Goal: Check status: Check status

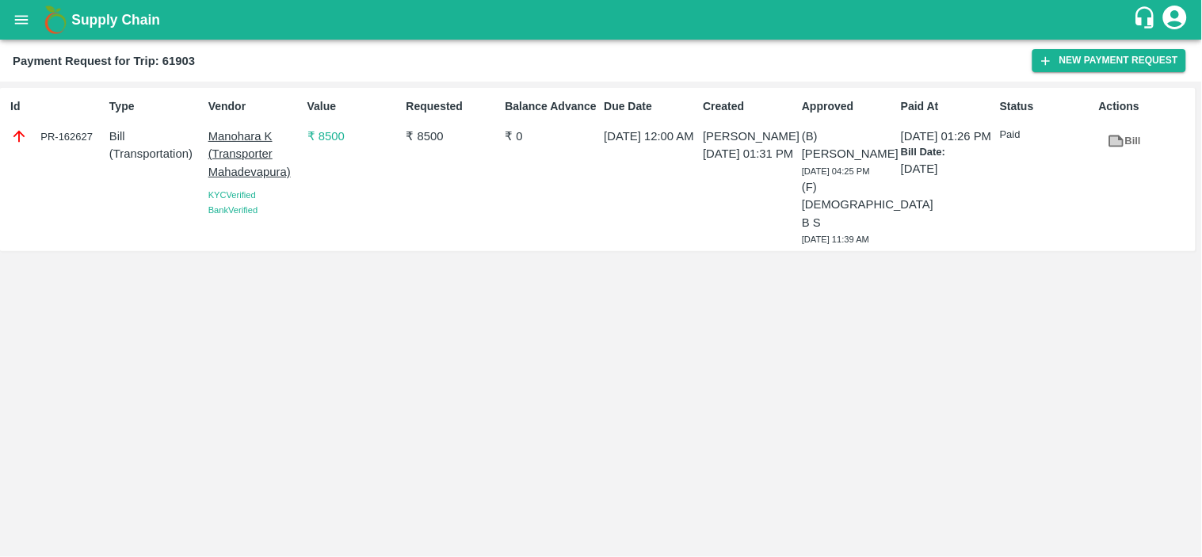
click at [187, 63] on b "Payment Request for Trip: 61903" at bounding box center [104, 61] width 182 height 13
copy b "61903"
